Goal: Task Accomplishment & Management: Manage account settings

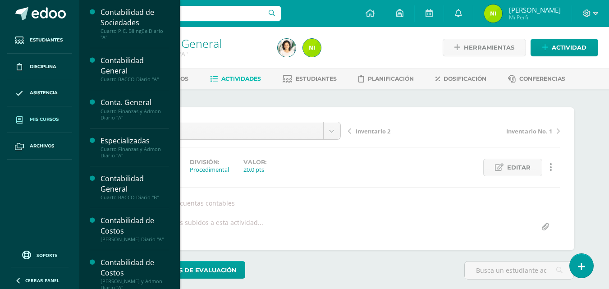
click at [41, 117] on span "Mis cursos" at bounding box center [44, 119] width 29 height 7
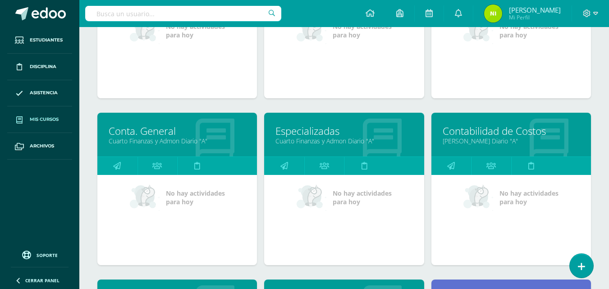
scroll to position [225, 0]
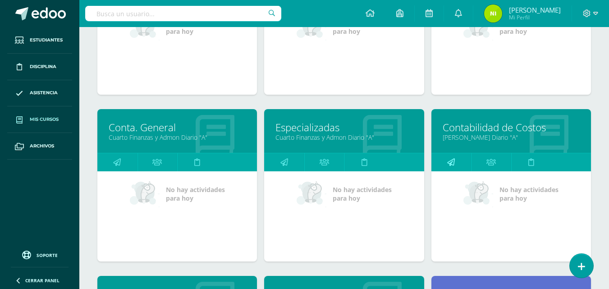
click at [452, 163] on icon at bounding box center [451, 162] width 8 height 18
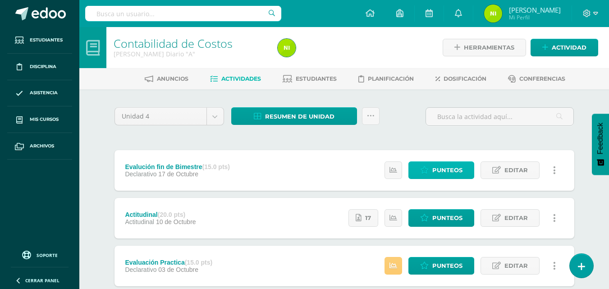
click at [442, 165] on span "Punteos" at bounding box center [447, 170] width 30 height 17
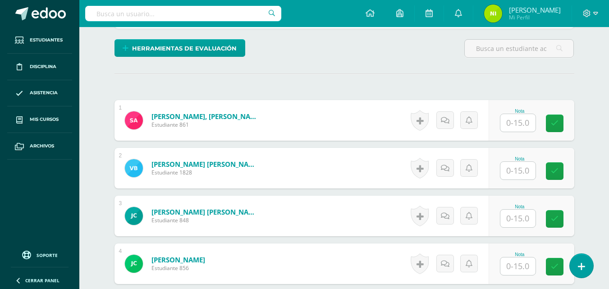
scroll to position [223, 0]
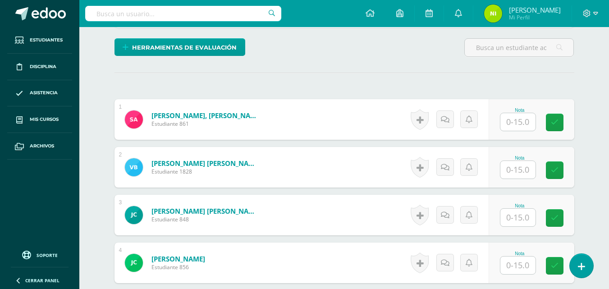
click at [519, 124] on input "text" at bounding box center [517, 122] width 35 height 18
type input "09"
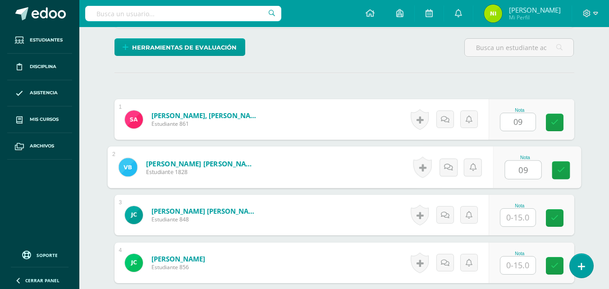
type input "09"
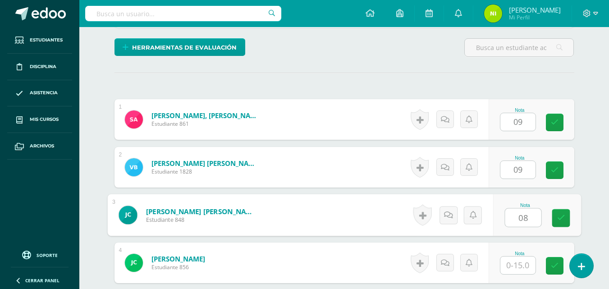
type input "08"
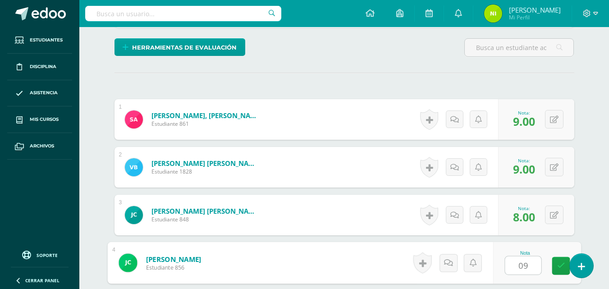
type input "09"
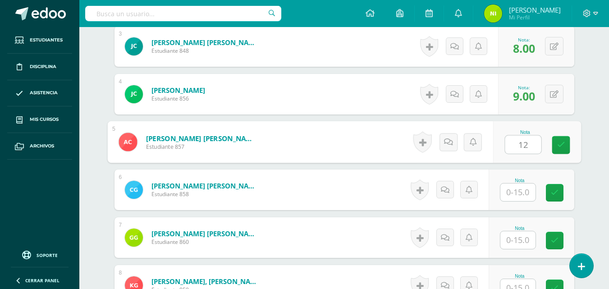
type input "12"
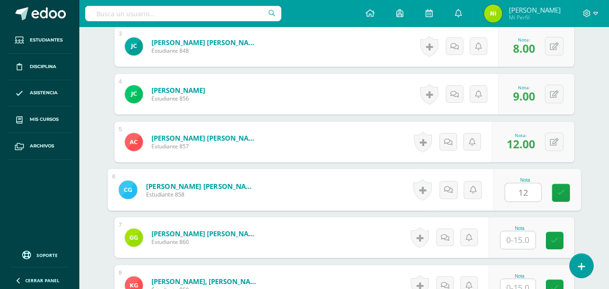
type input "12"
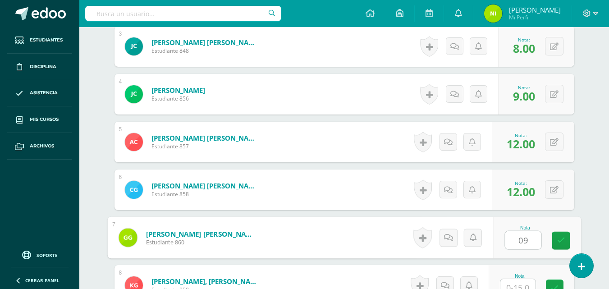
type input "09"
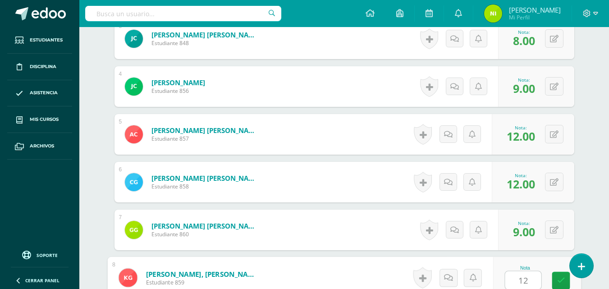
type input "12"
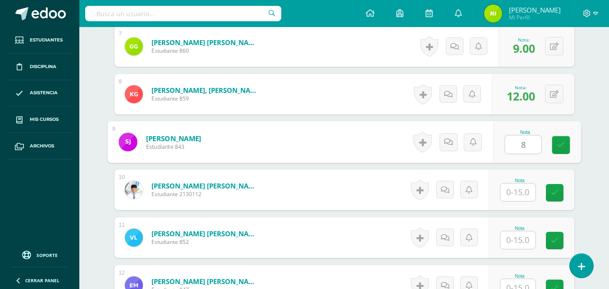
type input "8"
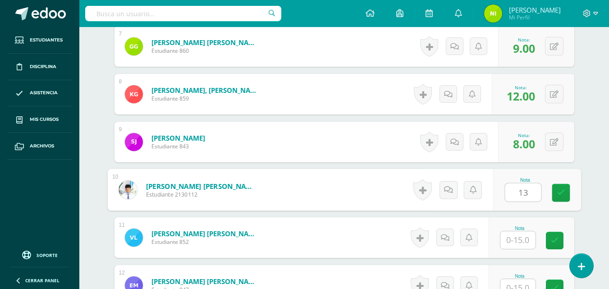
type input "13"
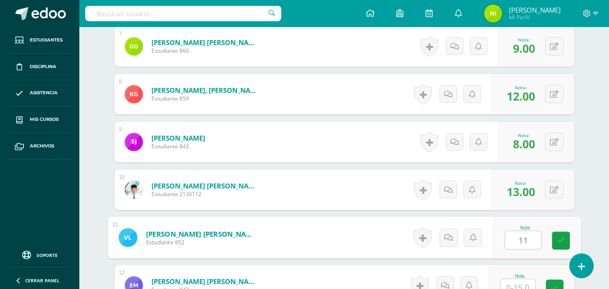
type input "11"
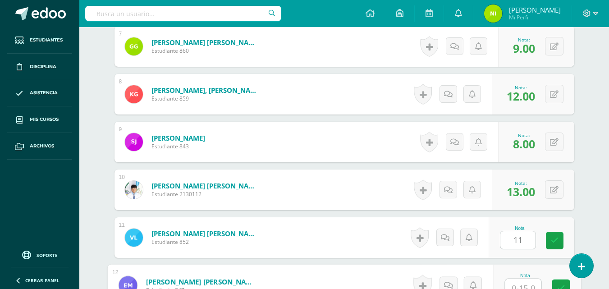
scroll to position [590, 0]
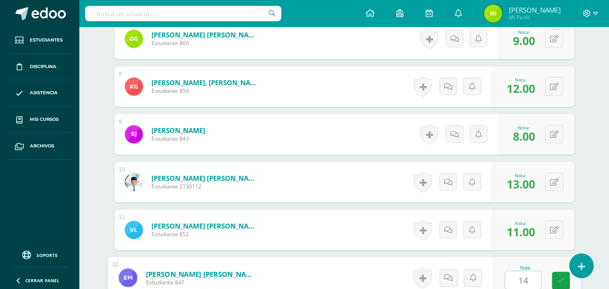
type input "14"
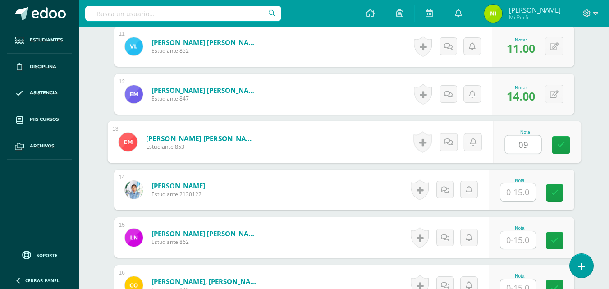
type input "09"
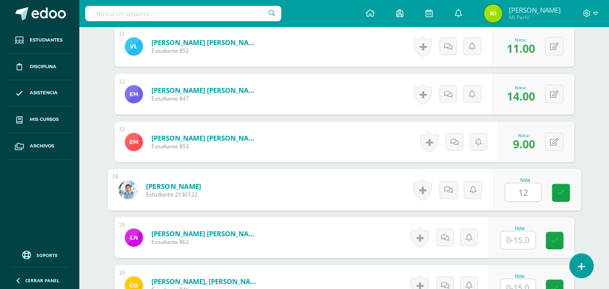
type input "12"
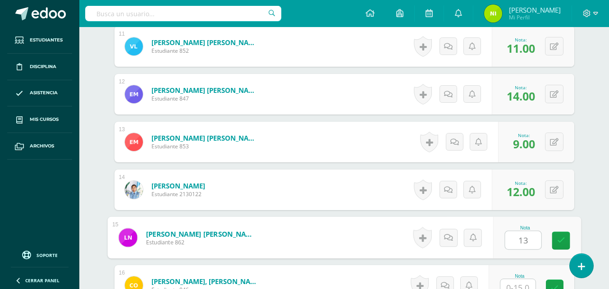
type input "13"
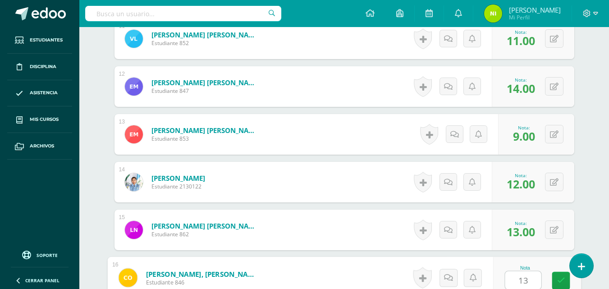
type input "13"
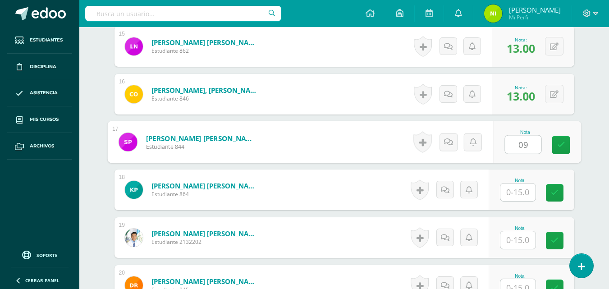
type input "09"
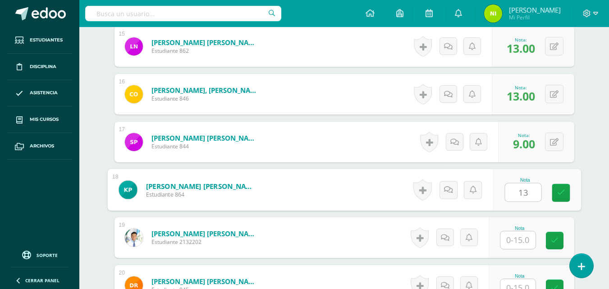
type input "13"
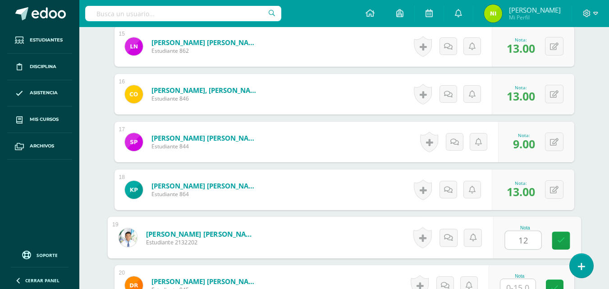
type input "12"
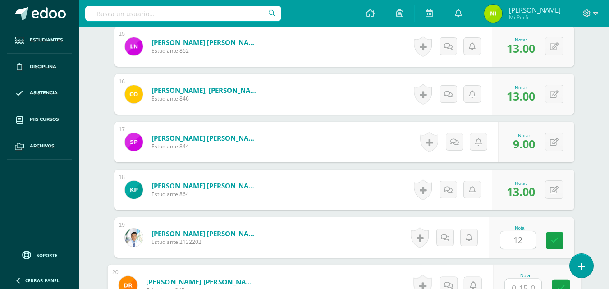
scroll to position [972, 0]
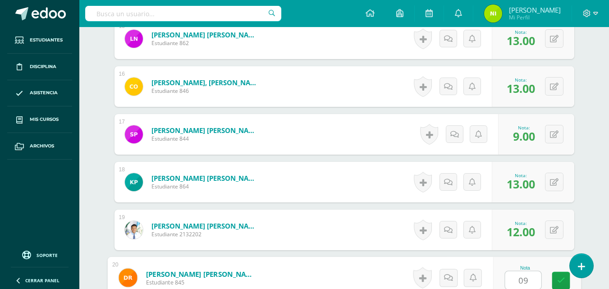
type input "09"
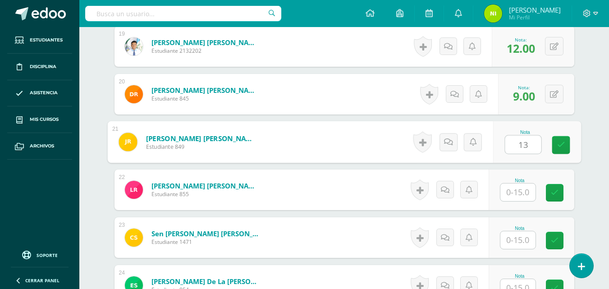
type input "13"
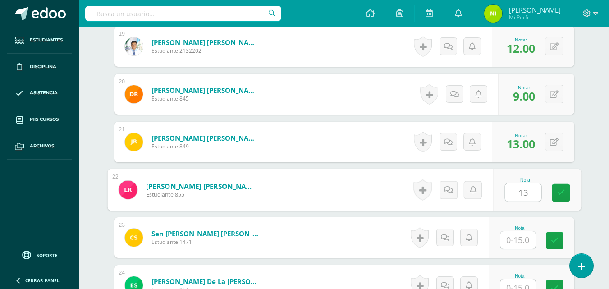
type input "13"
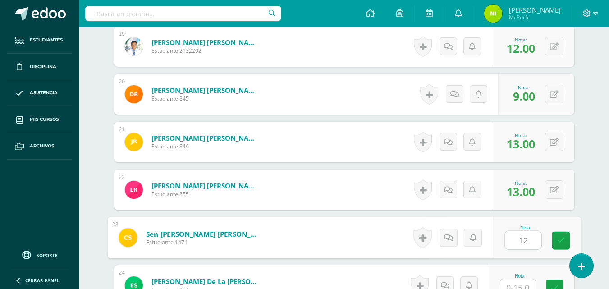
type input "12"
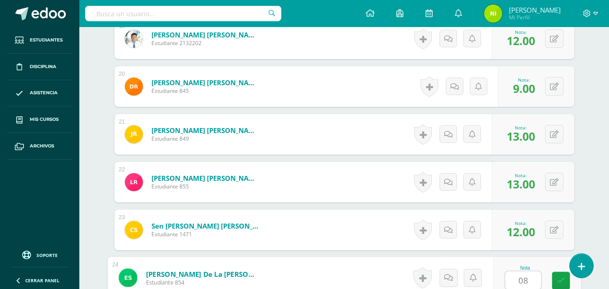
type input "08"
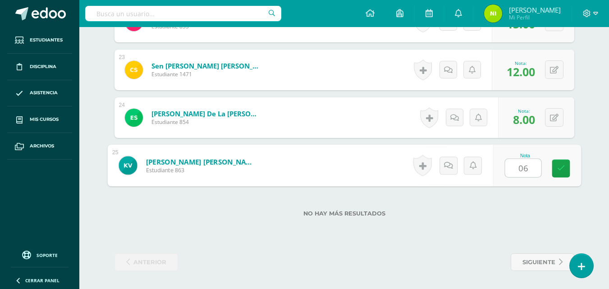
type input "06"
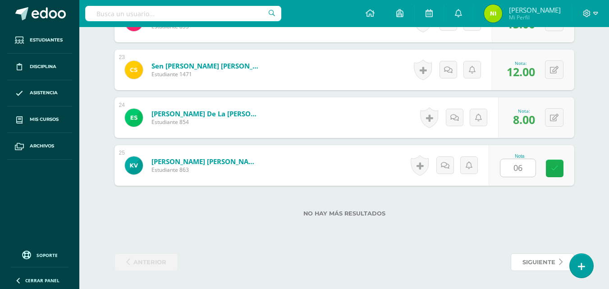
click at [556, 168] on icon at bounding box center [554, 168] width 8 height 8
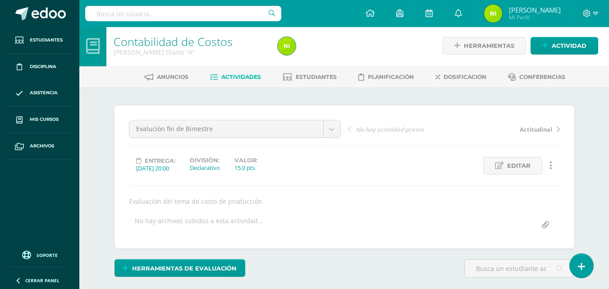
scroll to position [0, 0]
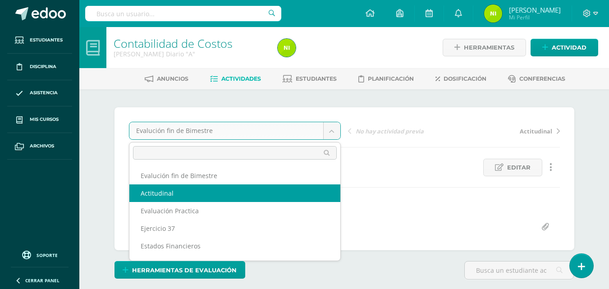
select select "/dashboard/teacher/grade-activity/84291/"
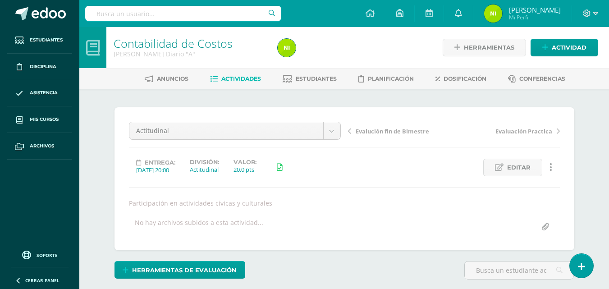
click at [327, 141] on div "Actitudinal Evalución fin de Bimestre Actitudinal Evaluación Practica Ejercicio…" at bounding box center [234, 134] width 219 height 25
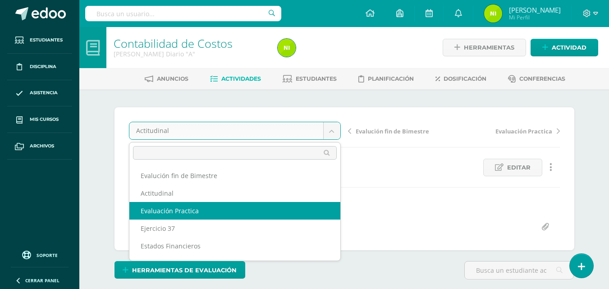
select select "/dashboard/teacher/grade-activity/84857/"
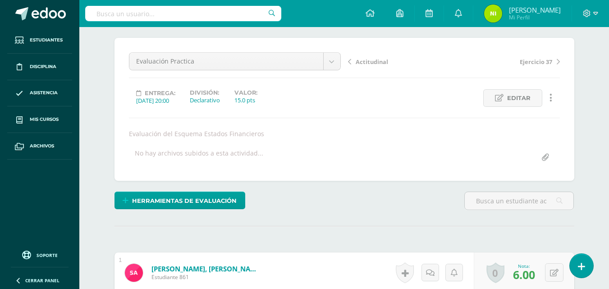
scroll to position [16, 0]
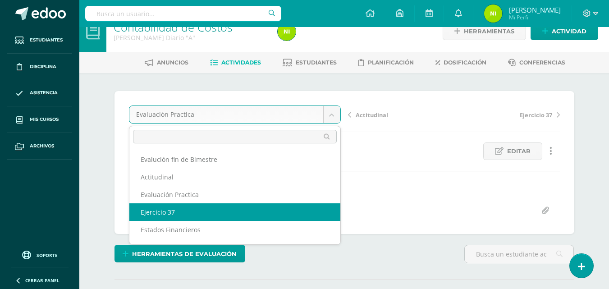
select select "/dashboard/teacher/grade-activity/84860/"
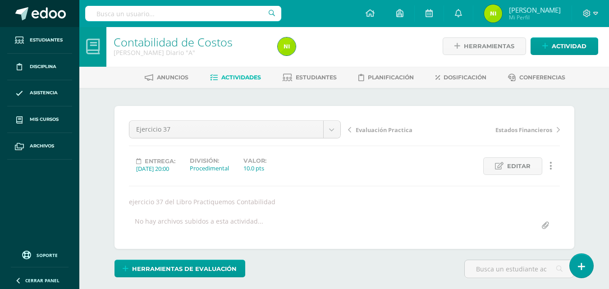
scroll to position [272, 0]
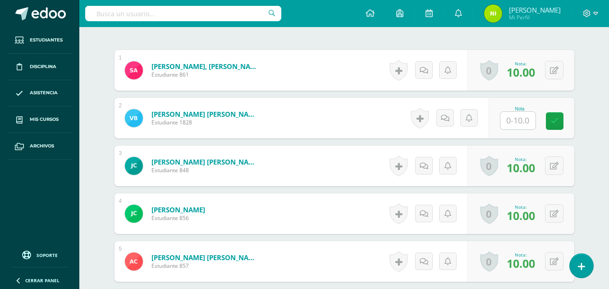
click at [518, 118] on input "text" at bounding box center [517, 121] width 35 height 18
type input "5"
click at [559, 118] on icon at bounding box center [560, 121] width 8 height 8
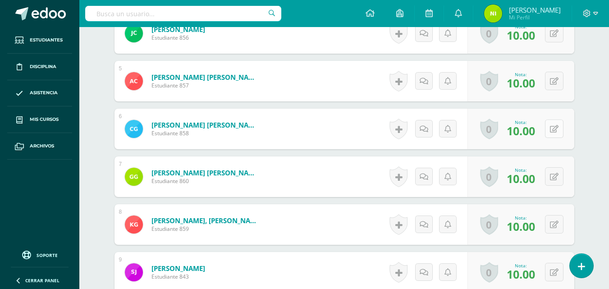
drag, startPoint x: 557, startPoint y: 120, endPoint x: 550, endPoint y: 120, distance: 7.2
click at [553, 119] on div "0 Logros Logros obtenidos Aún no hay logros agregados Nota: 10.00" at bounding box center [520, 129] width 107 height 41
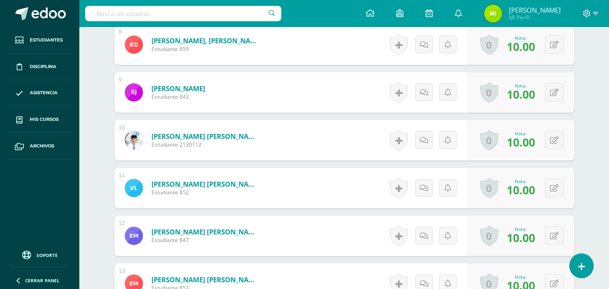
click at [550, 120] on div "0 Logros Logros obtenidos Aún no hay logros agregados Nota: 10.00" at bounding box center [520, 140] width 107 height 41
click at [549, 120] on div "0 Logros Logros obtenidos Aún no hay logros agregados Nota: 10.00" at bounding box center [520, 139] width 107 height 41
click at [549, 121] on div "0 Logros Logros obtenidos Aún no hay logros agregados Nota: 10.00" at bounding box center [520, 139] width 107 height 41
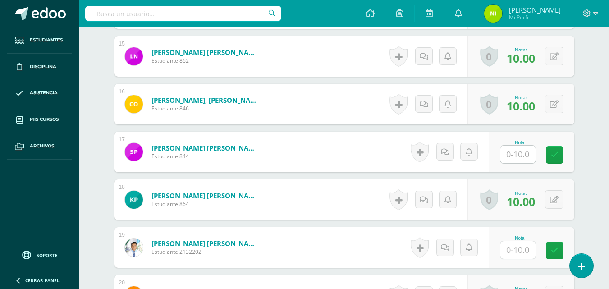
scroll to position [992, 0]
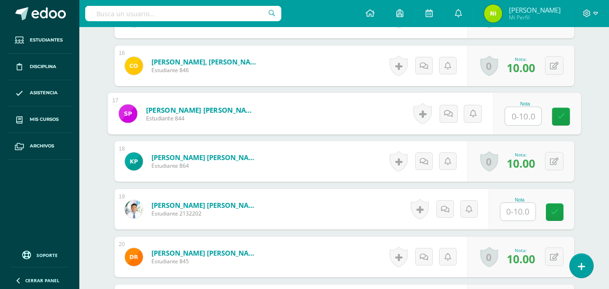
click at [518, 114] on input "text" at bounding box center [523, 116] width 36 height 18
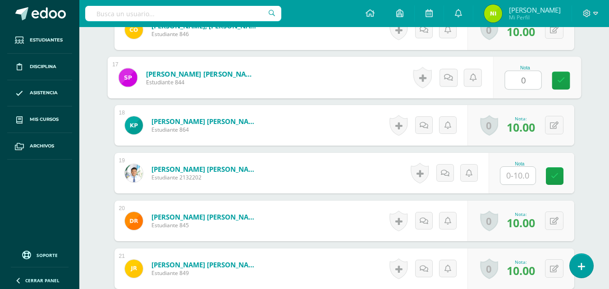
scroll to position [1037, 0]
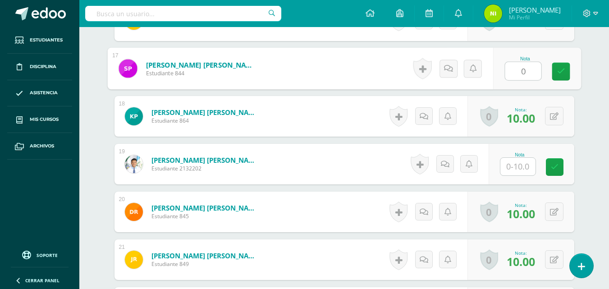
type input "0"
click at [514, 170] on input "text" at bounding box center [517, 167] width 35 height 18
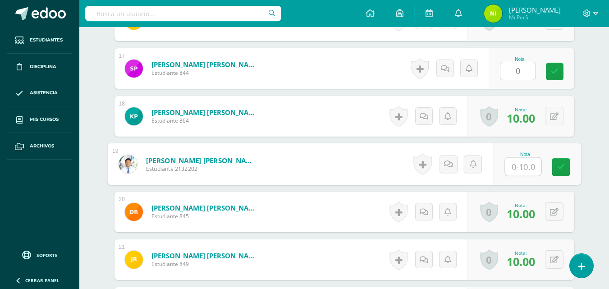
type input "0"
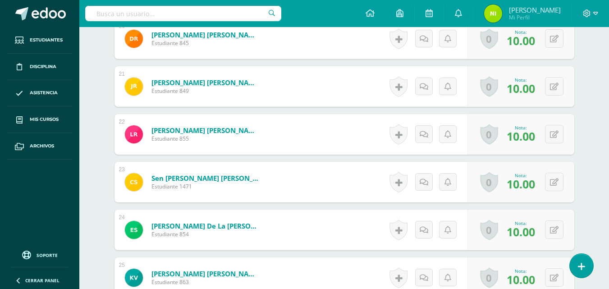
scroll to position [1097, 0]
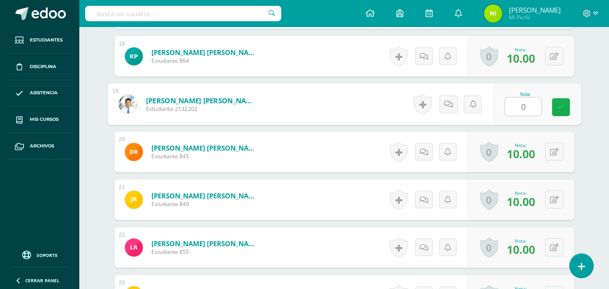
click at [559, 106] on icon at bounding box center [560, 107] width 8 height 8
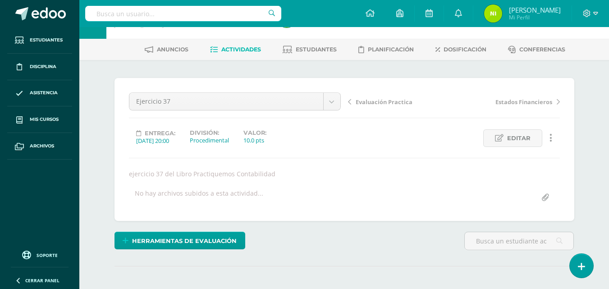
scroll to position [0, 0]
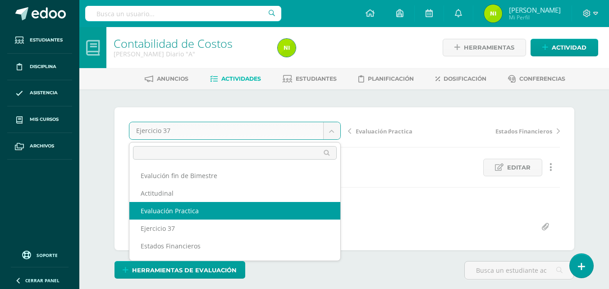
scroll to position [33, 0]
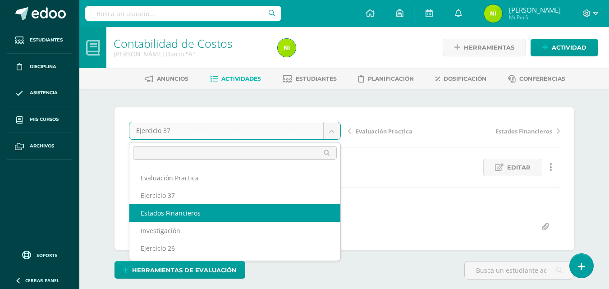
select select "/dashboard/teacher/grade-activity/84292/"
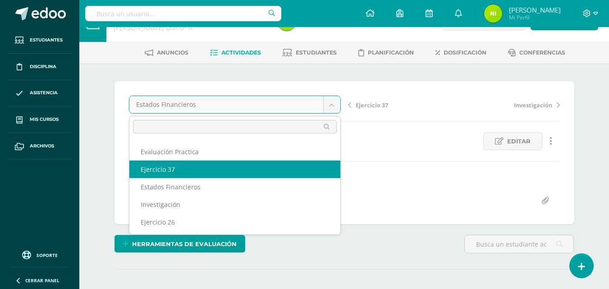
scroll to position [45, 0]
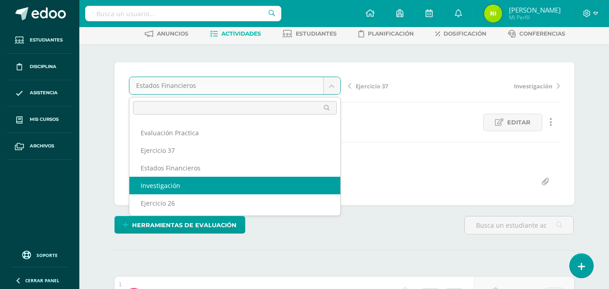
select select "/dashboard/teacher/grade-activity/84294/"
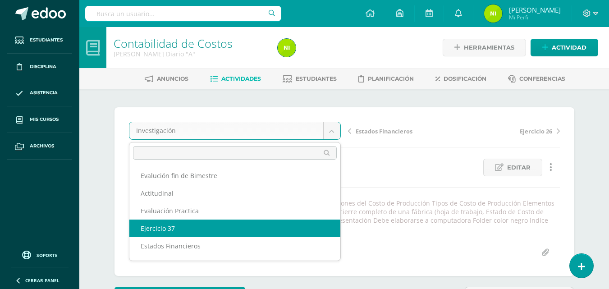
scroll to position [33, 0]
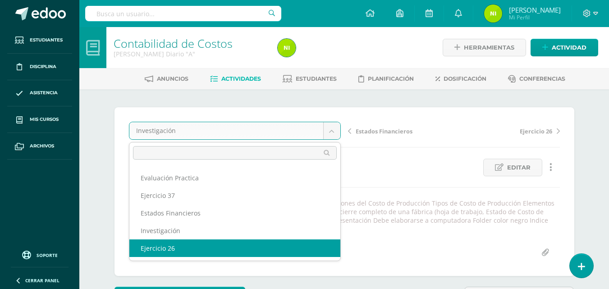
select select "/dashboard/teacher/grade-activity/84293/"
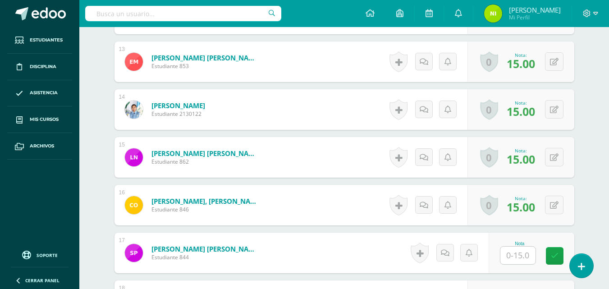
scroll to position [898, 0]
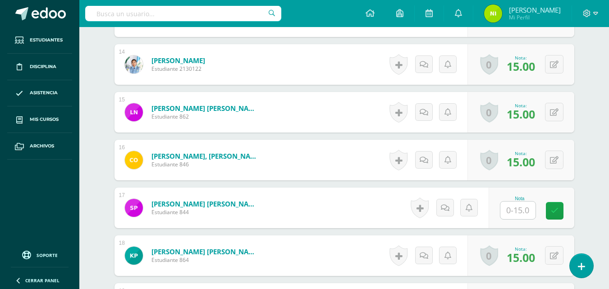
click at [520, 210] on input "text" at bounding box center [517, 210] width 35 height 18
type input "0"
click at [562, 216] on link at bounding box center [560, 211] width 18 height 18
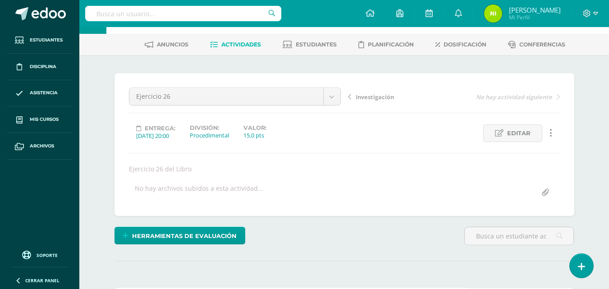
scroll to position [0, 0]
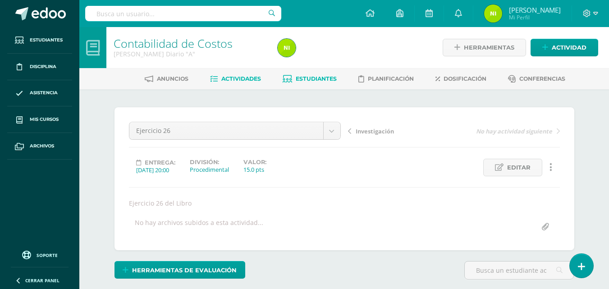
click at [310, 77] on span "Estudiantes" at bounding box center [315, 78] width 41 height 7
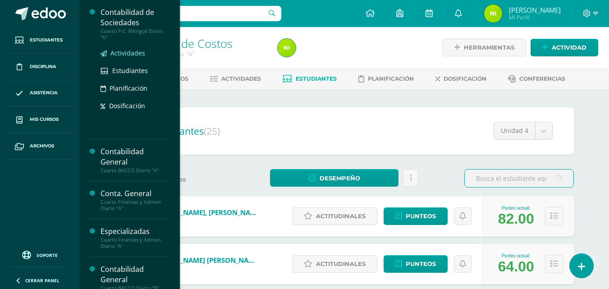
click at [126, 52] on span "Actividades" at bounding box center [127, 53] width 35 height 9
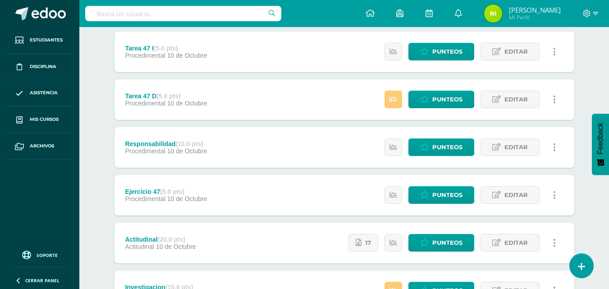
scroll to position [180, 0]
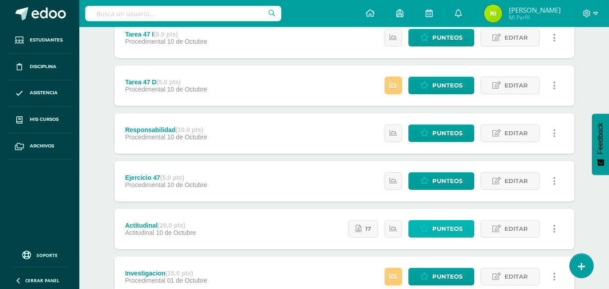
click at [444, 227] on span "Punteos" at bounding box center [447, 228] width 30 height 17
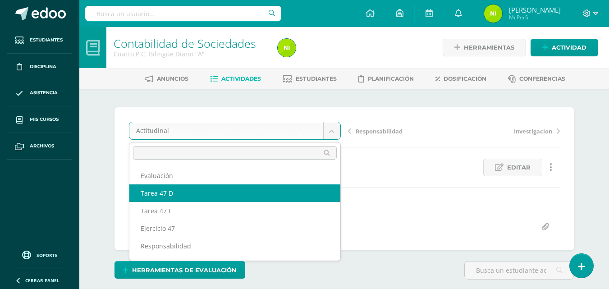
select select "/dashboard/teacher/grade-activity/85179/"
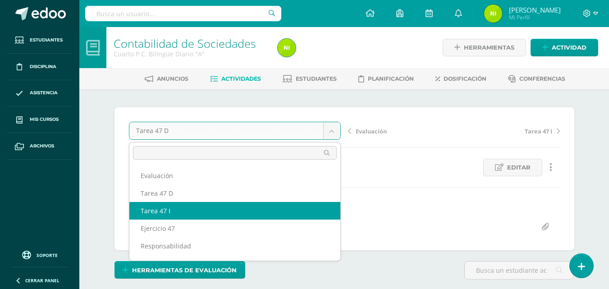
select select "/dashboard/teacher/grade-activity/85178/"
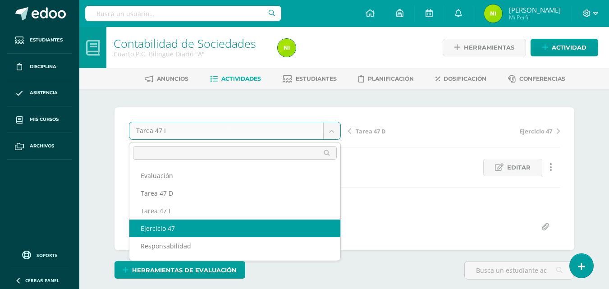
select select "/dashboard/teacher/grade-activity/85177/"
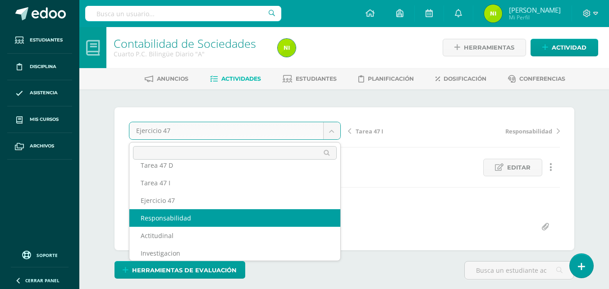
scroll to position [45, 0]
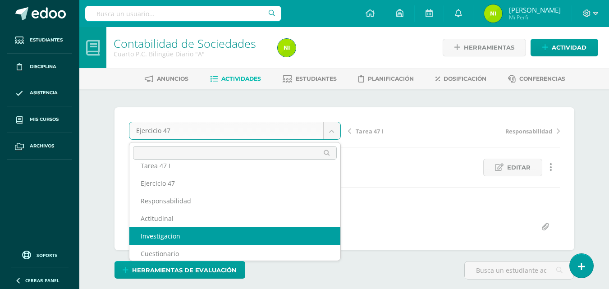
select select "/dashboard/teacher/grade-activity/84340/"
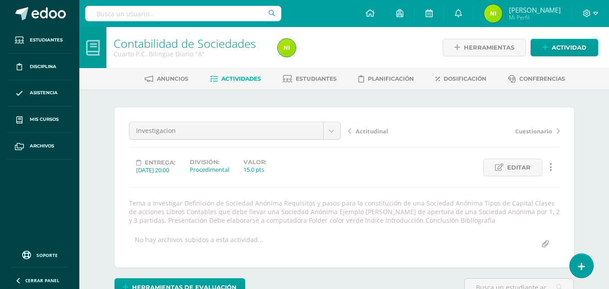
drag, startPoint x: 316, startPoint y: 194, endPoint x: 268, endPoint y: 118, distance: 90.0
click at [268, 118] on div "Investigacion Evaluación Tarea 47 D Tarea 47 I Ejercicio 47 Responsabilidad Act…" at bounding box center [343, 187] width 459 height 160
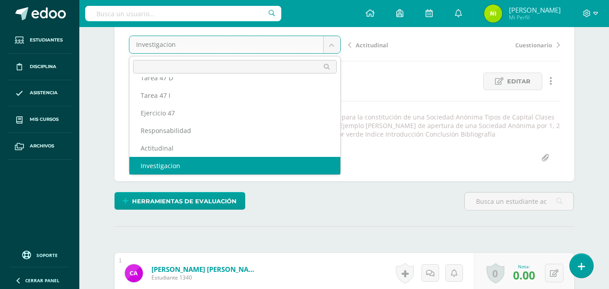
scroll to position [135, 0]
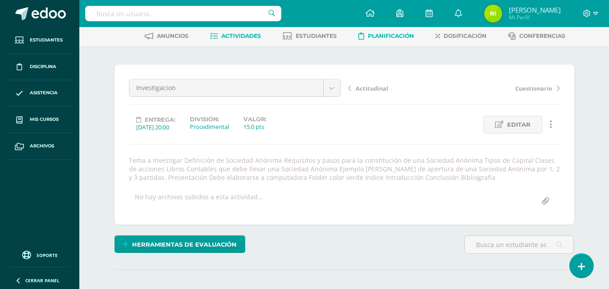
scroll to position [0, 0]
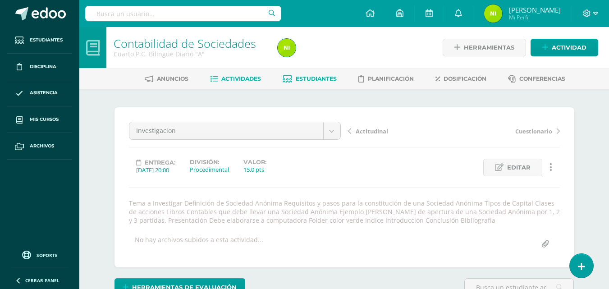
click at [312, 77] on span "Estudiantes" at bounding box center [315, 78] width 41 height 7
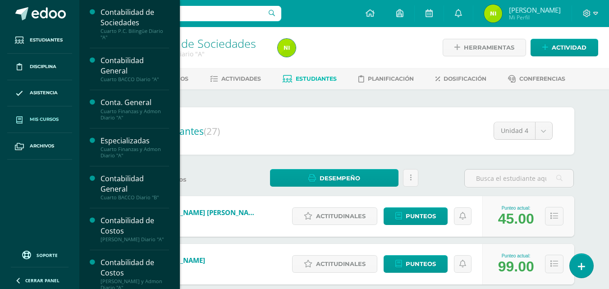
click at [41, 123] on span "Mis cursos" at bounding box center [44, 119] width 29 height 7
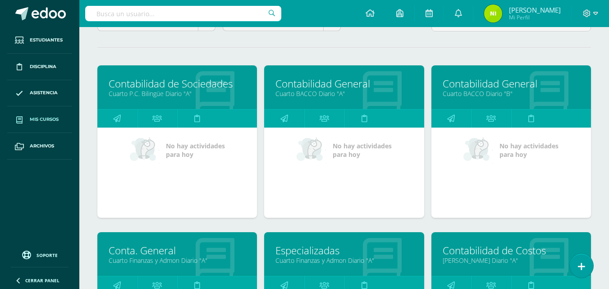
scroll to position [135, 0]
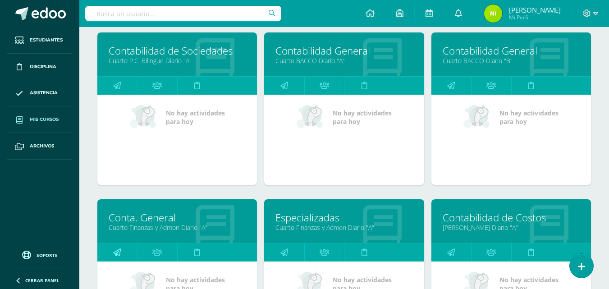
click at [116, 251] on icon at bounding box center [117, 252] width 8 height 18
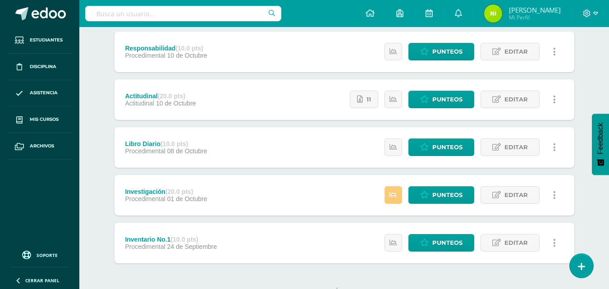
scroll to position [180, 0]
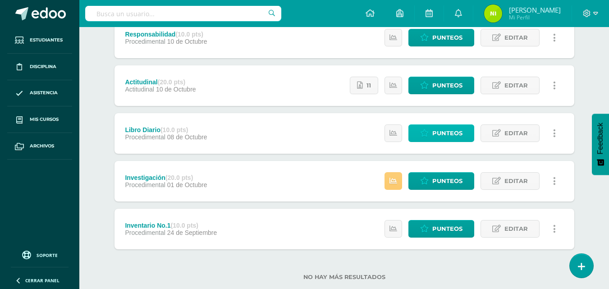
click at [441, 133] on span "Punteos" at bounding box center [447, 133] width 30 height 17
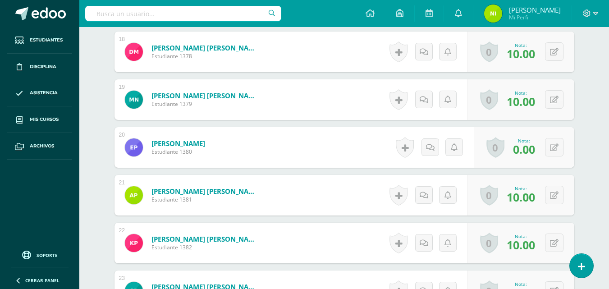
scroll to position [1143, 0]
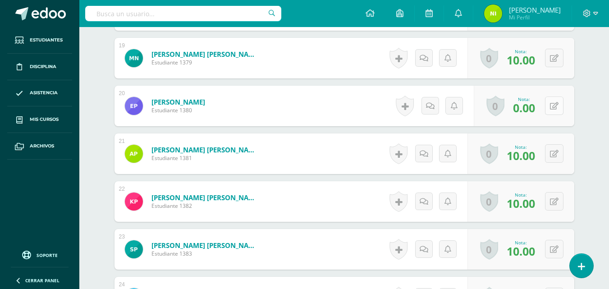
click at [555, 104] on icon at bounding box center [554, 106] width 9 height 8
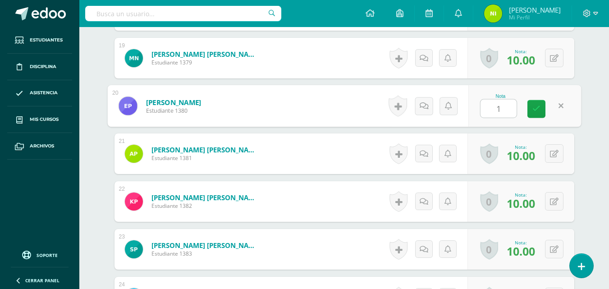
type input "10"
click at [536, 111] on icon at bounding box center [536, 109] width 8 height 8
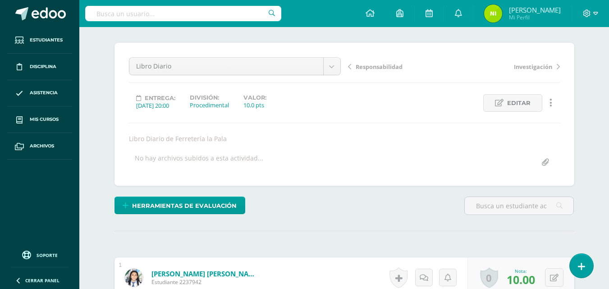
scroll to position [62, 0]
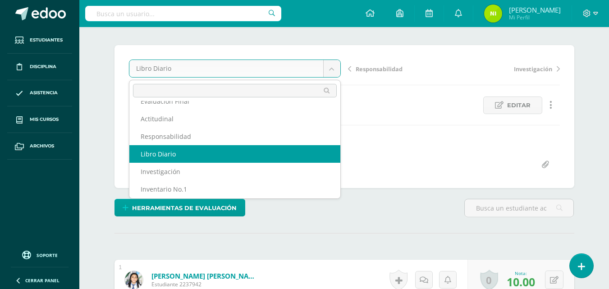
scroll to position [15, 0]
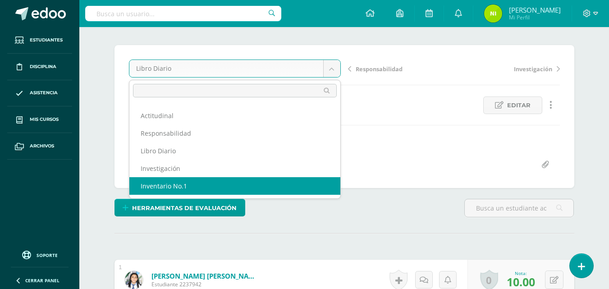
select select "/dashboard/teacher/grade-activity/84281/"
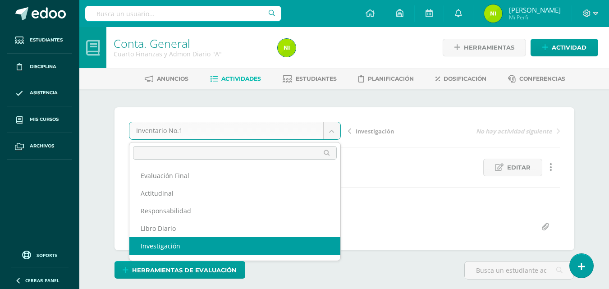
select select "/dashboard/teacher/grade-activity/84341/"
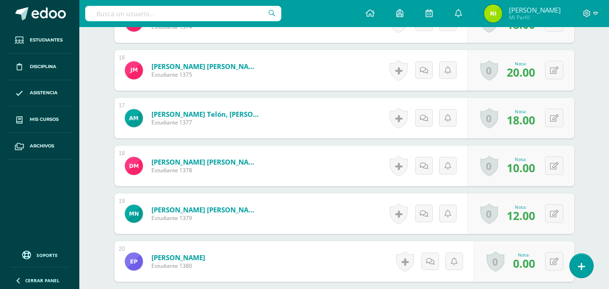
scroll to position [1035, 0]
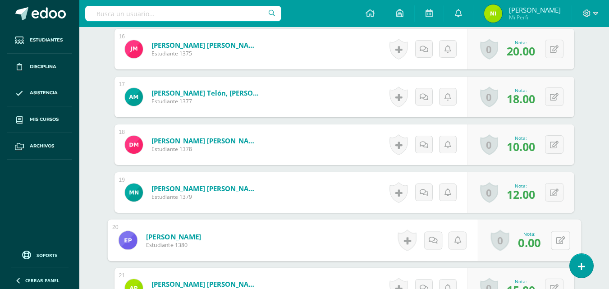
click at [556, 242] on icon at bounding box center [559, 240] width 9 height 8
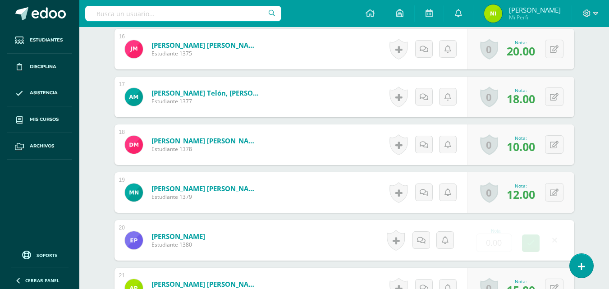
scroll to position [1035, 0]
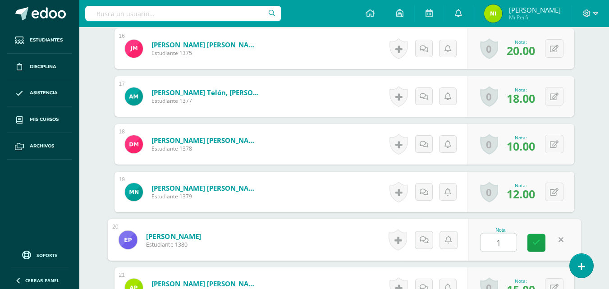
type input "18"
click at [539, 248] on link at bounding box center [536, 243] width 18 height 18
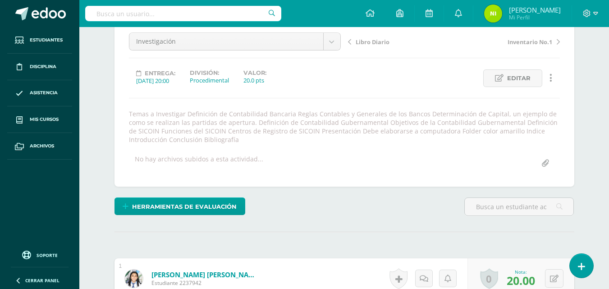
scroll to position [0, 0]
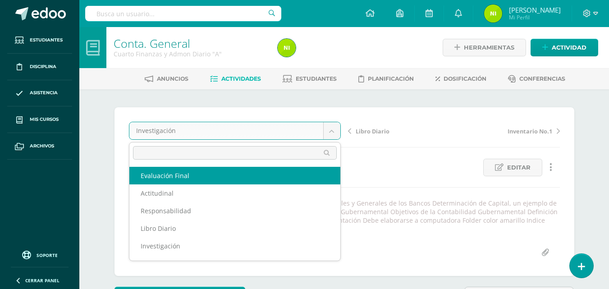
select select "/dashboard/teacher/grade-activity/85638/"
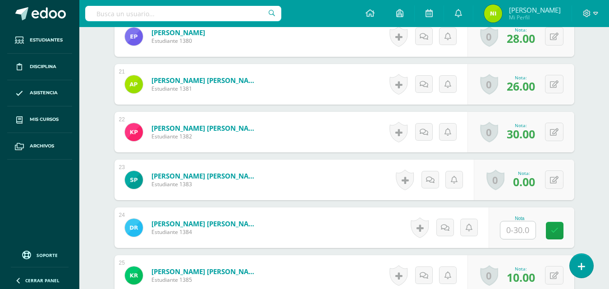
scroll to position [1218, 0]
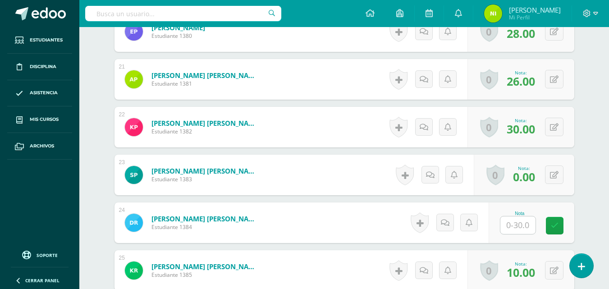
click at [522, 228] on input "text" at bounding box center [517, 225] width 35 height 18
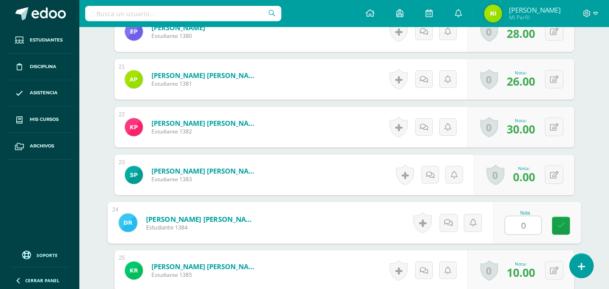
type input "09"
click at [563, 227] on icon at bounding box center [560, 226] width 8 height 8
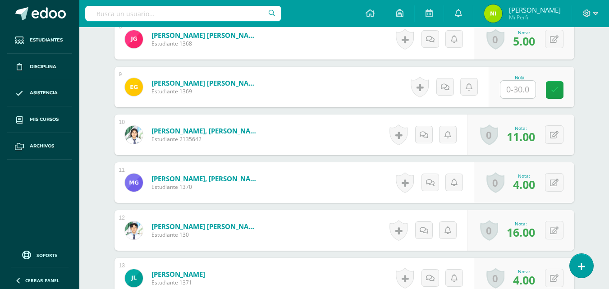
scroll to position [632, 0]
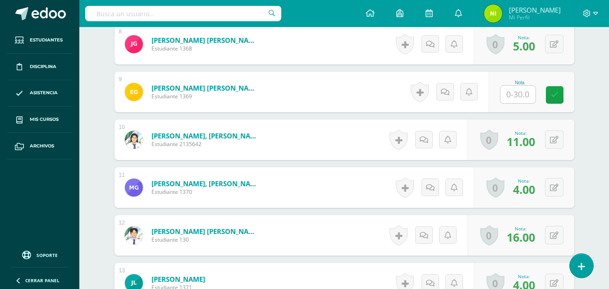
click at [519, 90] on input "text" at bounding box center [517, 95] width 35 height 18
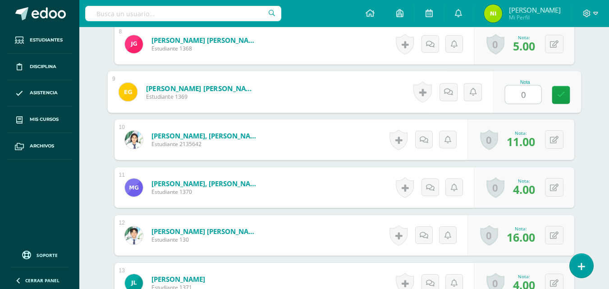
type input "04"
click at [561, 99] on icon at bounding box center [560, 95] width 8 height 8
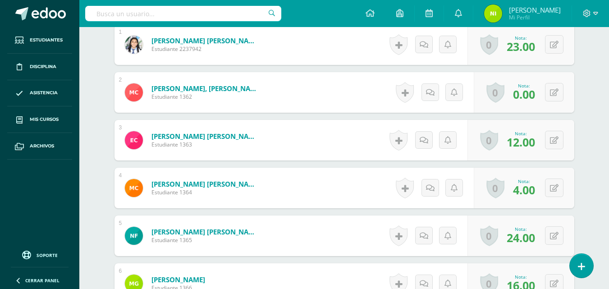
scroll to position [0, 0]
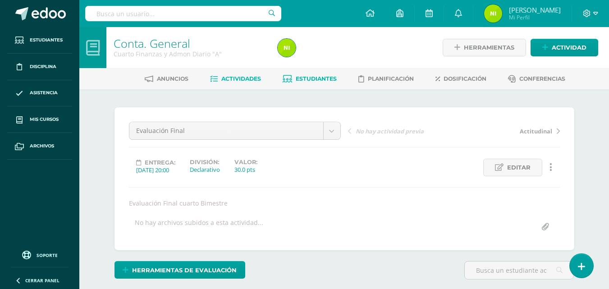
click at [305, 75] on span "Estudiantes" at bounding box center [315, 78] width 41 height 7
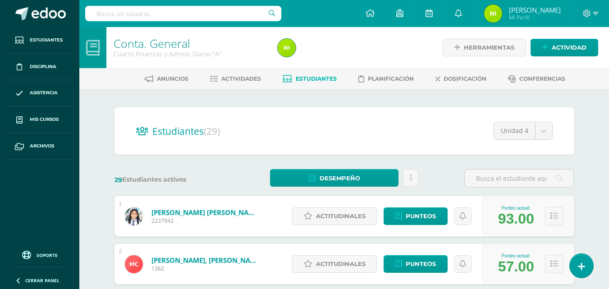
scroll to position [135, 0]
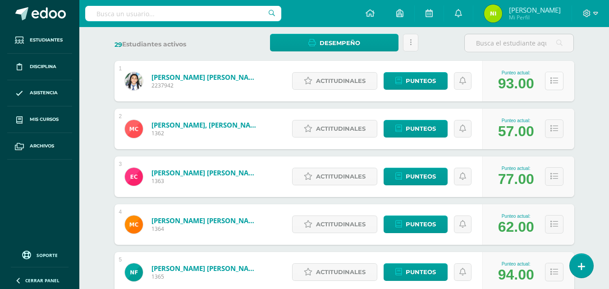
click at [558, 83] on button at bounding box center [554, 81] width 18 height 18
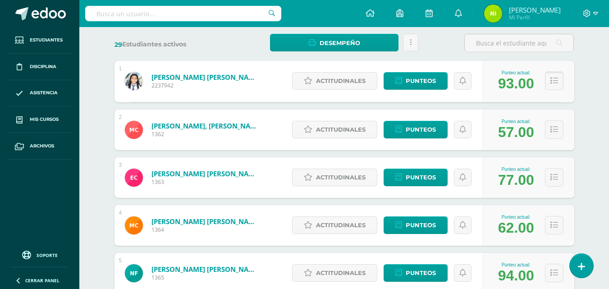
click at [553, 80] on icon at bounding box center [554, 81] width 8 height 8
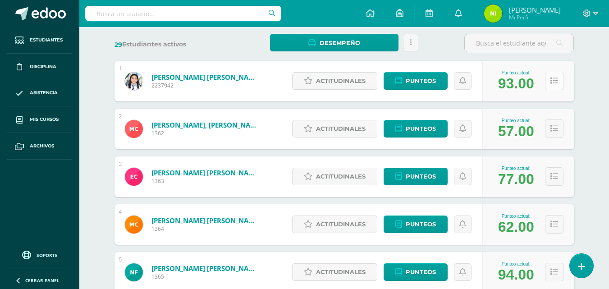
click at [551, 77] on icon at bounding box center [554, 81] width 8 height 8
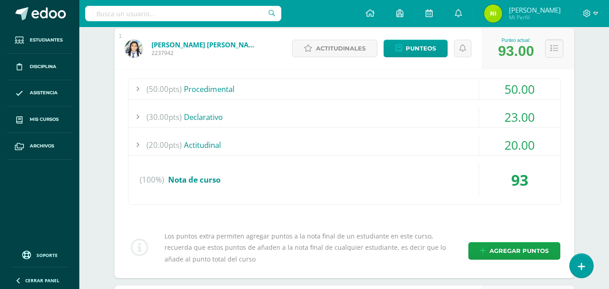
scroll to position [180, 0]
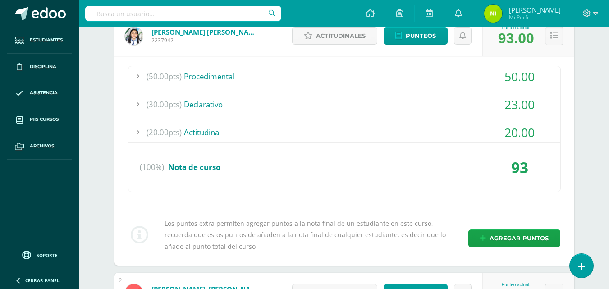
click at [559, 128] on div "20.00" at bounding box center [519, 132] width 81 height 20
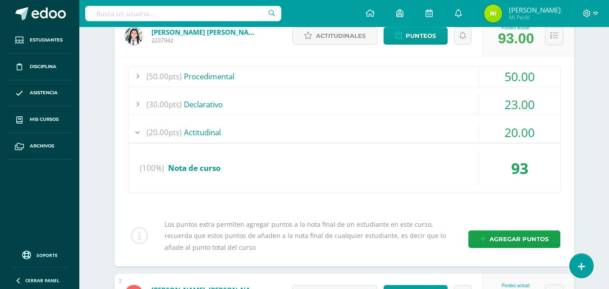
scroll to position [90, 0]
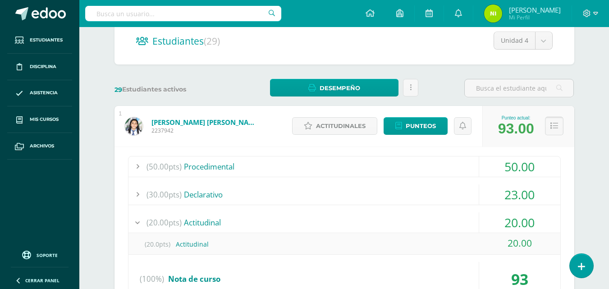
click at [553, 125] on icon at bounding box center [554, 126] width 8 height 8
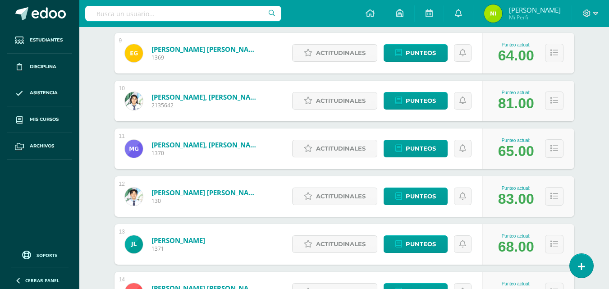
scroll to position [534, 0]
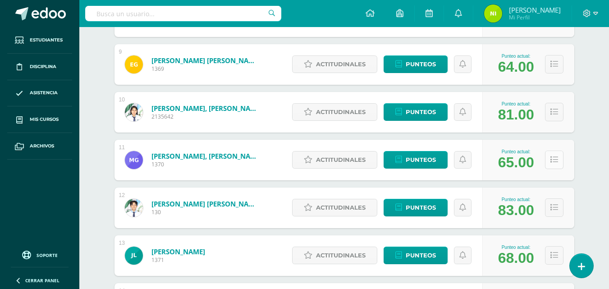
click at [556, 158] on icon at bounding box center [554, 160] width 8 height 8
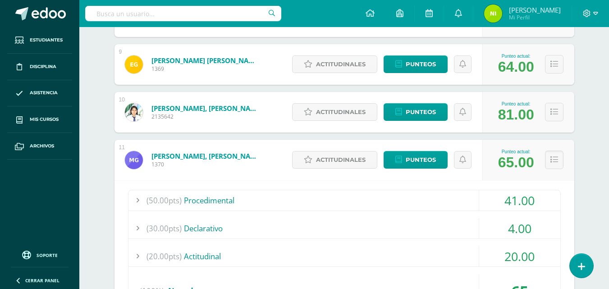
click at [195, 200] on div "(50.00pts) Procedimental" at bounding box center [344, 200] width 432 height 20
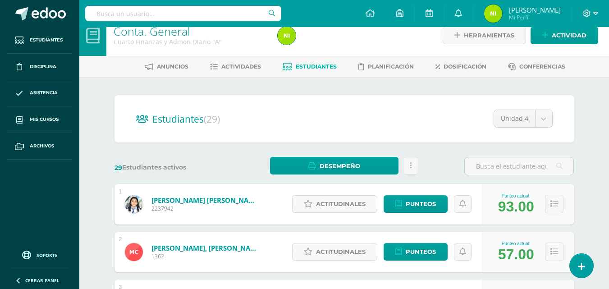
scroll to position [0, 0]
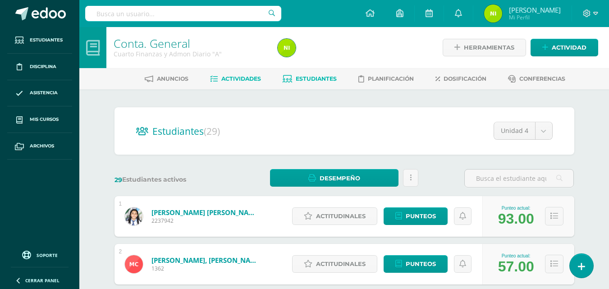
click at [239, 81] on span "Actividades" at bounding box center [241, 78] width 40 height 7
click at [239, 78] on span "Actividades" at bounding box center [241, 78] width 40 height 7
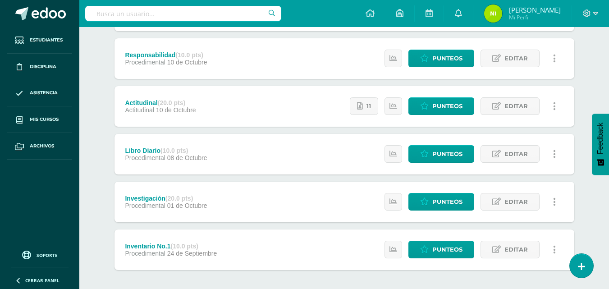
scroll to position [180, 0]
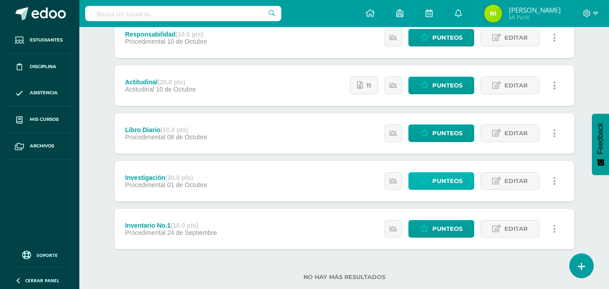
click at [446, 182] on span "Punteos" at bounding box center [447, 181] width 30 height 17
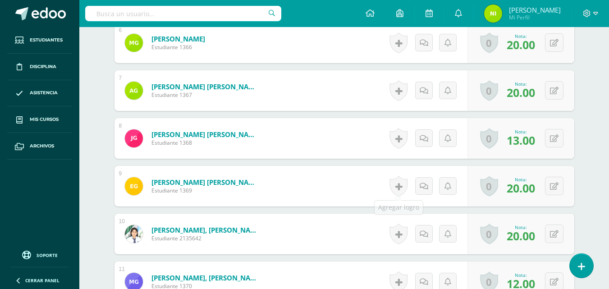
scroll to position [609, 0]
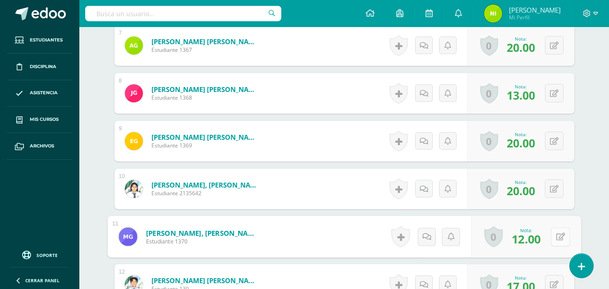
click at [554, 236] on button at bounding box center [559, 236] width 19 height 19
type input "14"
click at [536, 236] on icon at bounding box center [536, 240] width 8 height 8
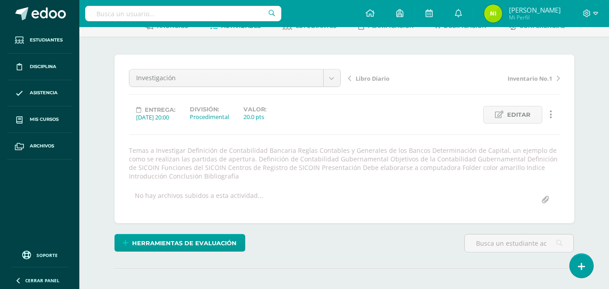
scroll to position [0, 0]
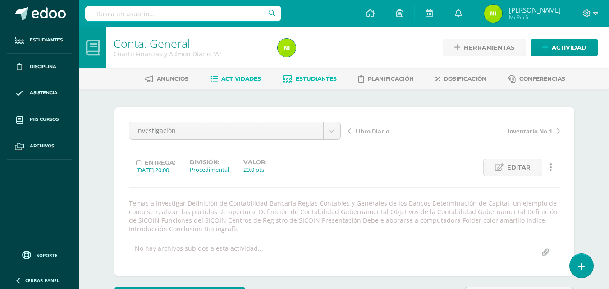
click at [307, 78] on span "Estudiantes" at bounding box center [315, 78] width 41 height 7
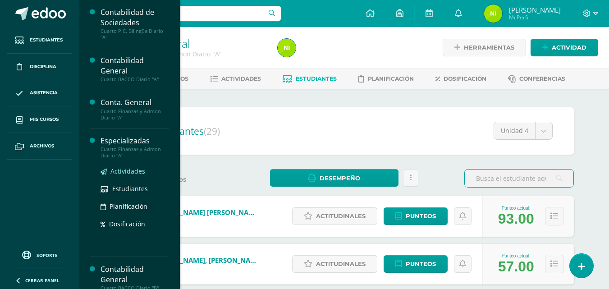
click at [124, 173] on span "Actividades" at bounding box center [127, 171] width 35 height 9
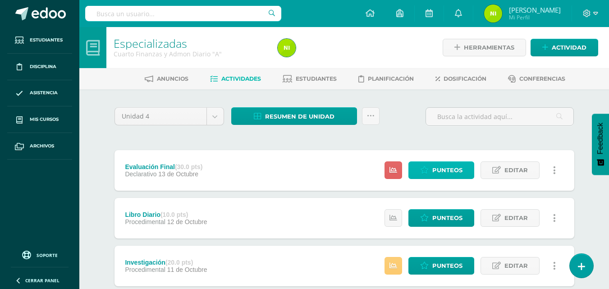
click at [458, 171] on span "Punteos" at bounding box center [447, 170] width 30 height 17
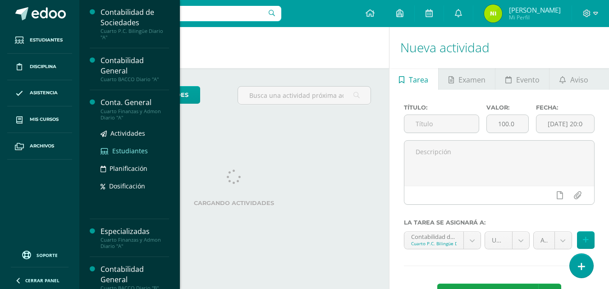
click at [120, 150] on span "Estudiantes" at bounding box center [130, 150] width 36 height 9
click at [126, 132] on span "Actividades" at bounding box center [127, 133] width 35 height 9
